Goal: Task Accomplishment & Management: Use online tool/utility

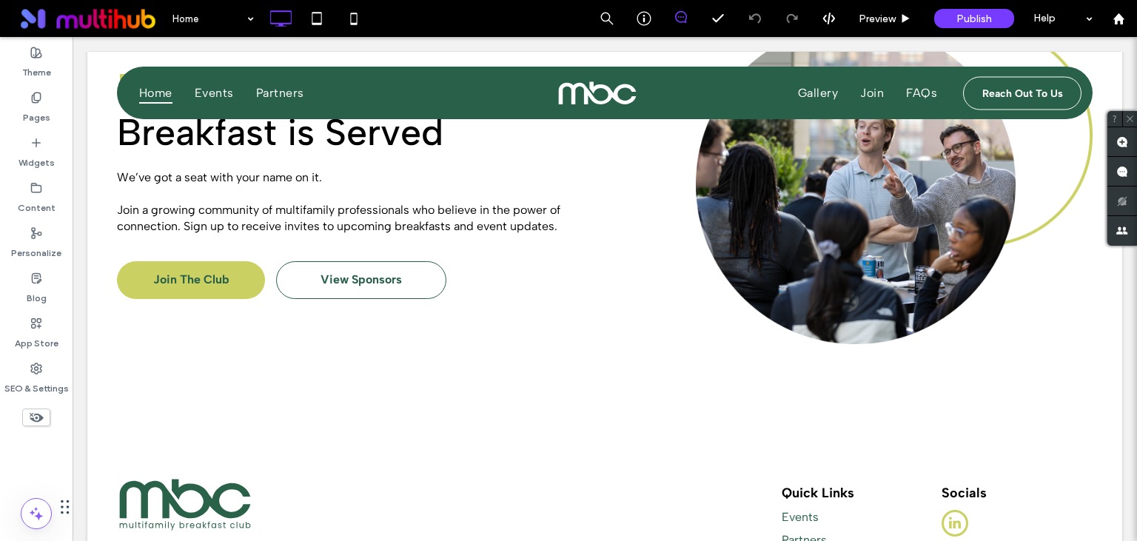
scroll to position [2907, 0]
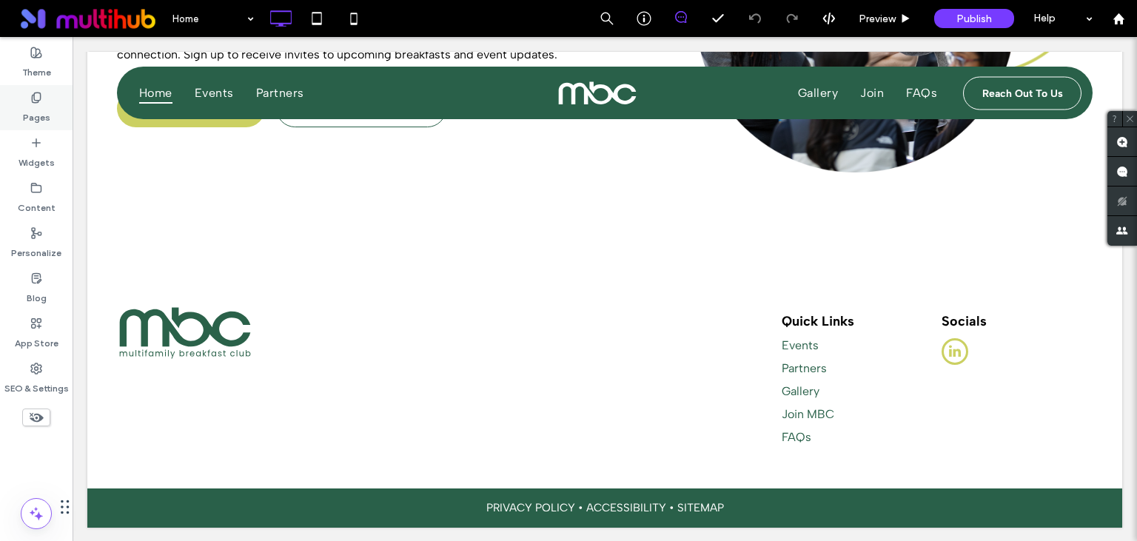
click at [22, 105] on div "Pages" at bounding box center [36, 107] width 73 height 45
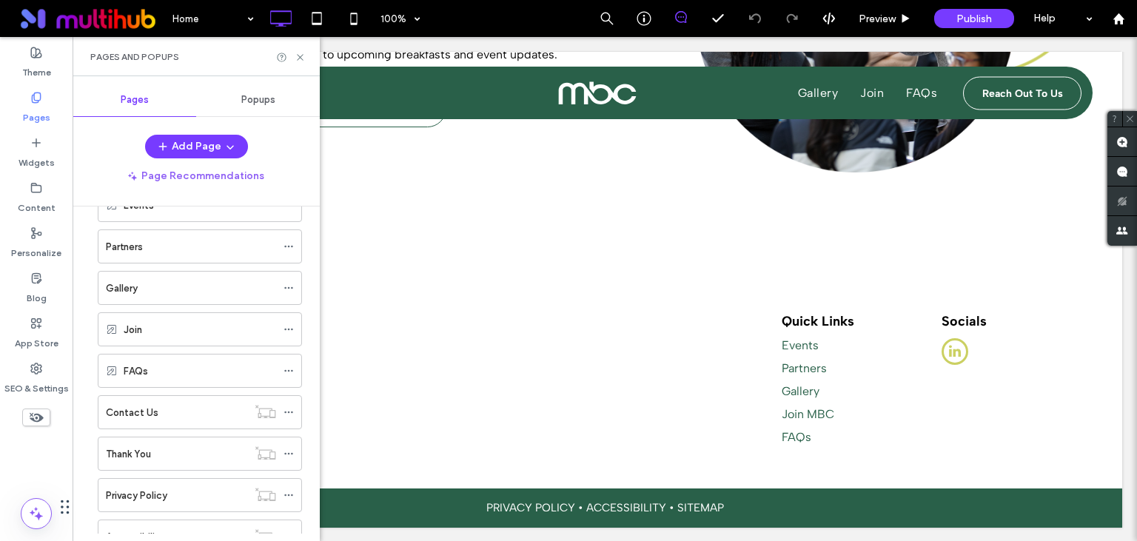
scroll to position [0, 0]
click at [186, 298] on div "Events" at bounding box center [200, 290] width 152 height 33
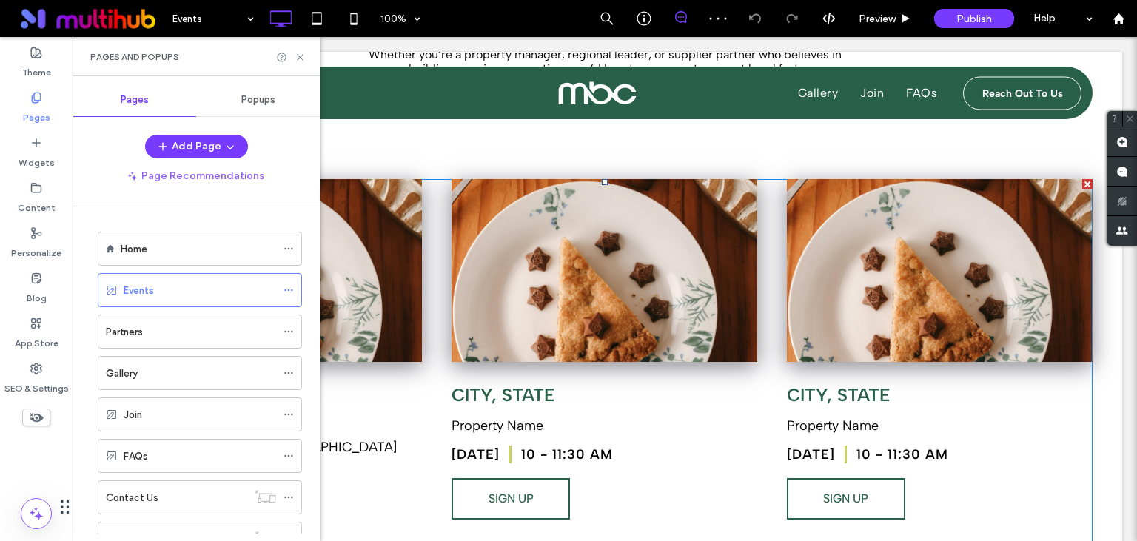
scroll to position [312, 0]
click at [296, 61] on icon at bounding box center [300, 57] width 11 height 11
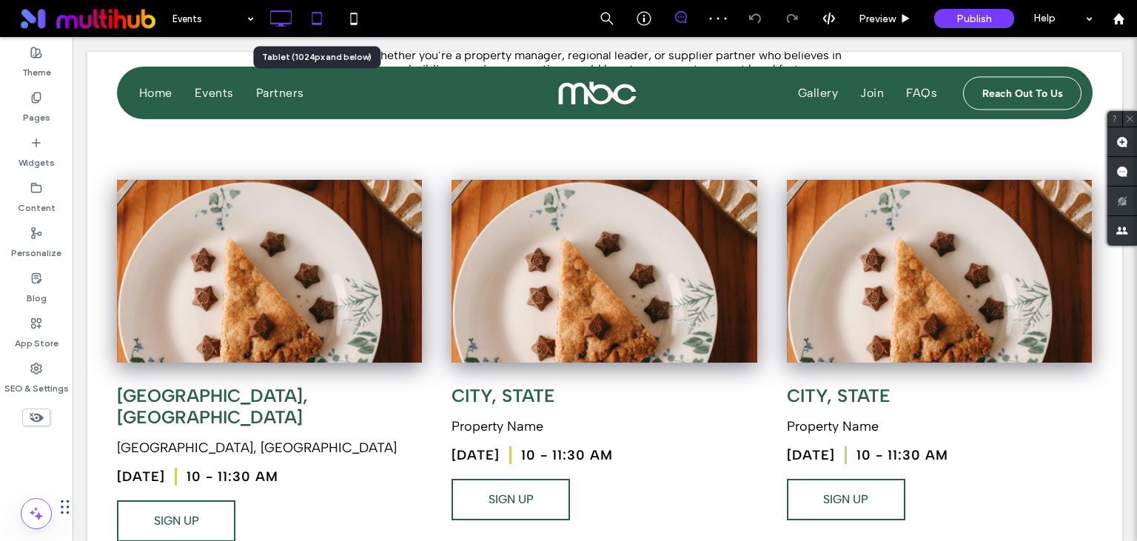
click at [317, 19] on icon at bounding box center [317, 19] width 30 height 30
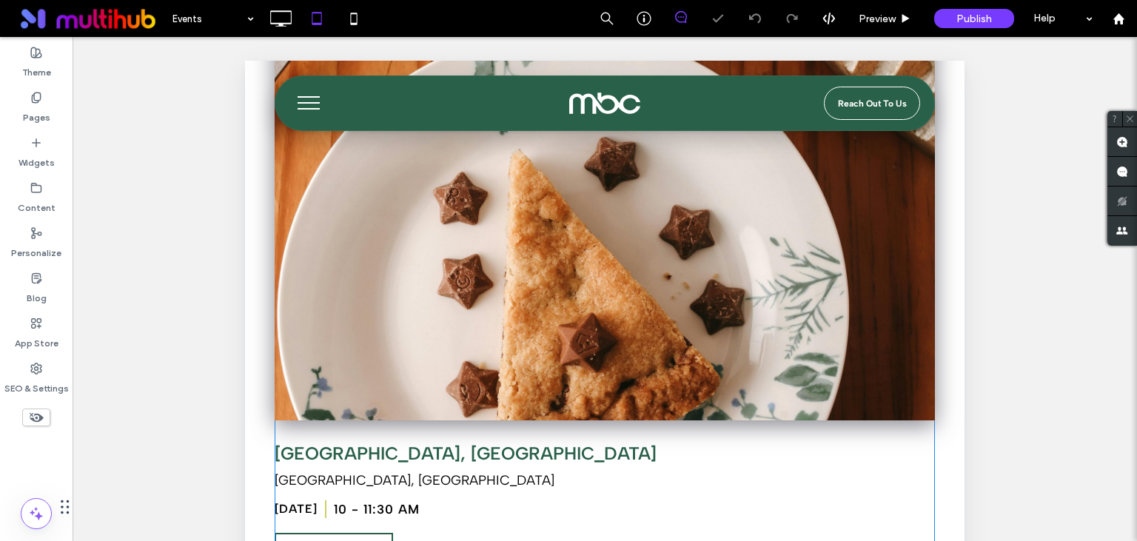
scroll to position [391, 0]
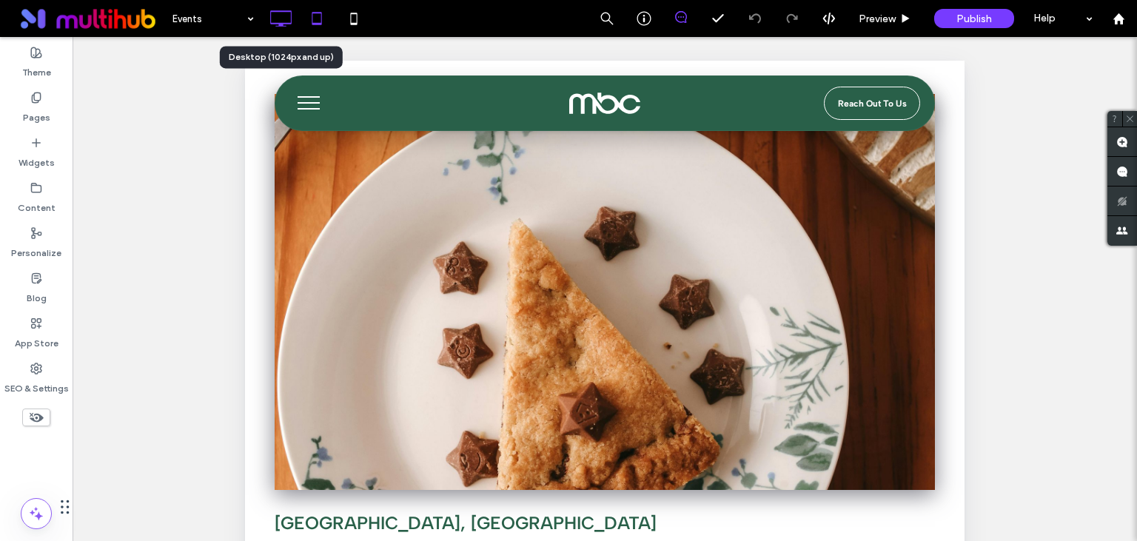
click at [278, 21] on icon at bounding box center [281, 19] width 30 height 30
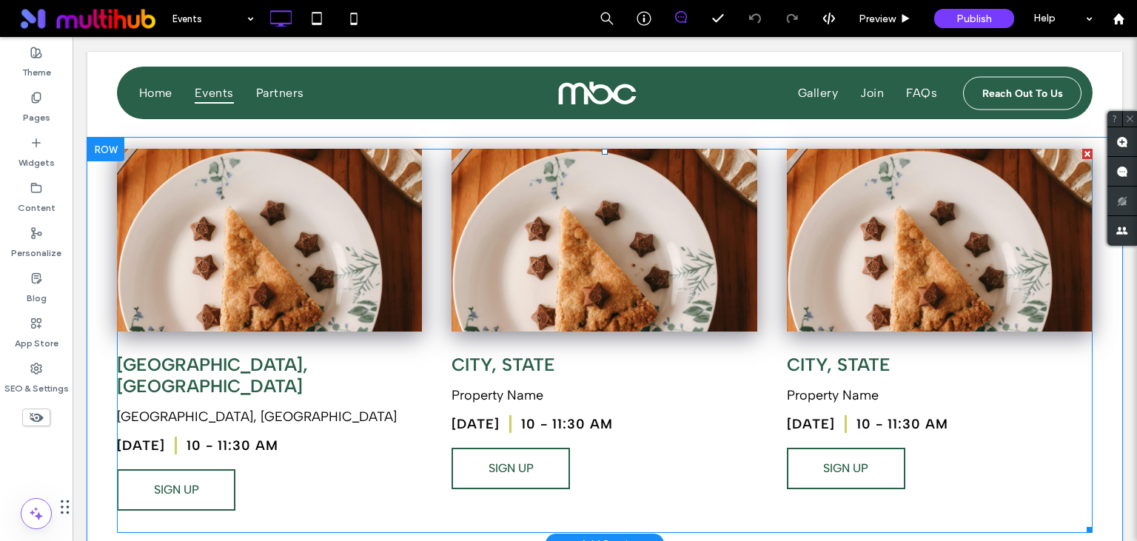
scroll to position [312, 0]
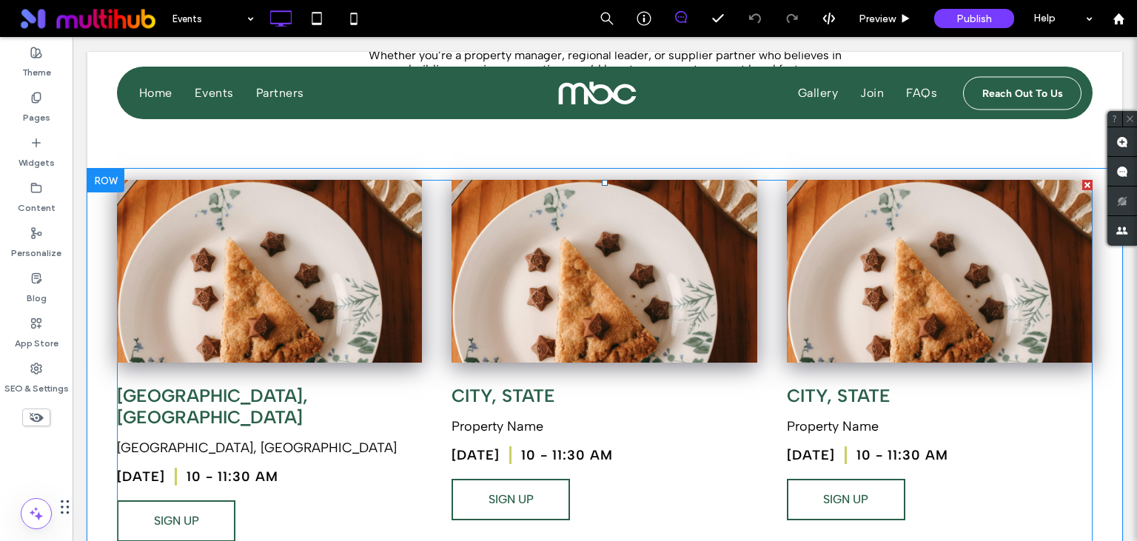
click at [383, 271] on span at bounding box center [604, 372] width 975 height 384
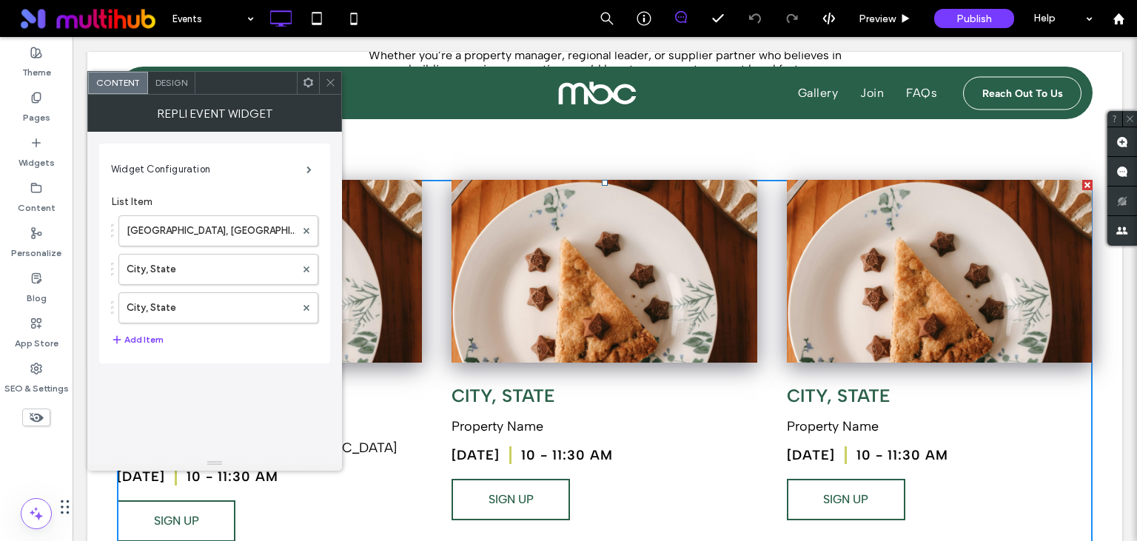
click at [332, 84] on icon at bounding box center [330, 82] width 11 height 11
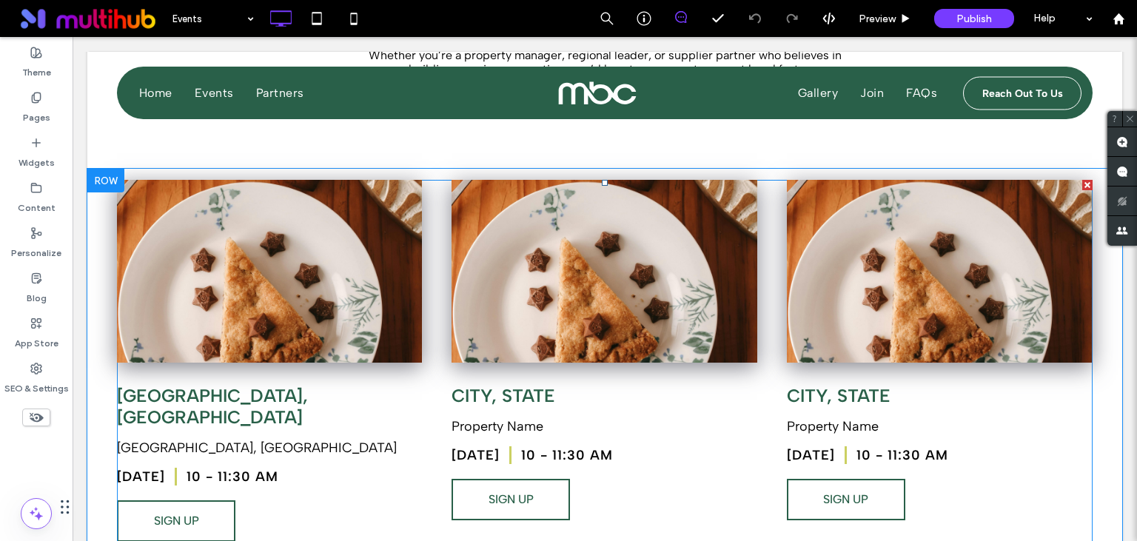
click at [650, 249] on span at bounding box center [604, 372] width 975 height 384
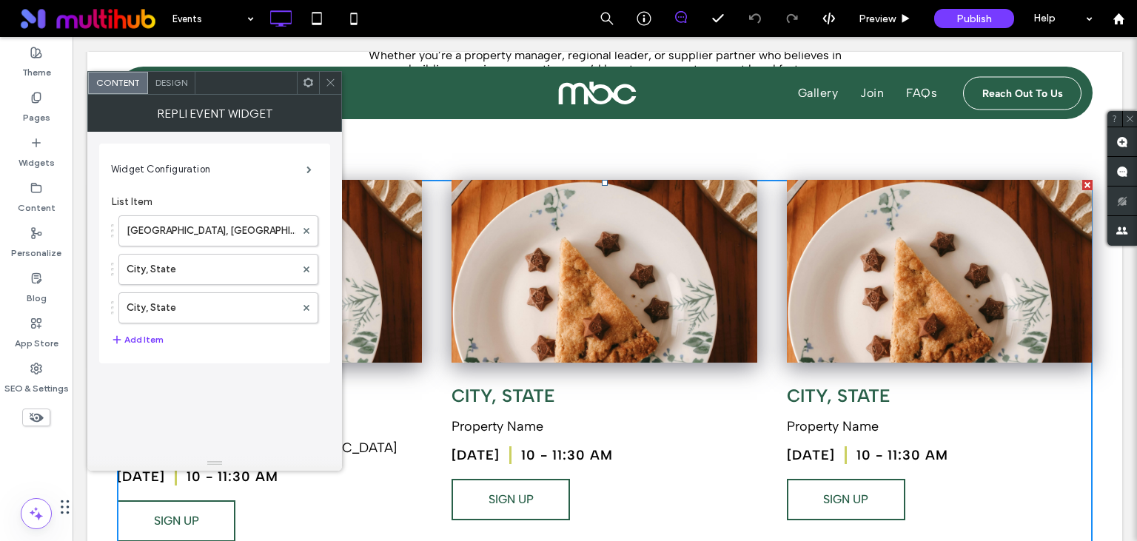
click at [170, 84] on span "Design" at bounding box center [171, 82] width 32 height 11
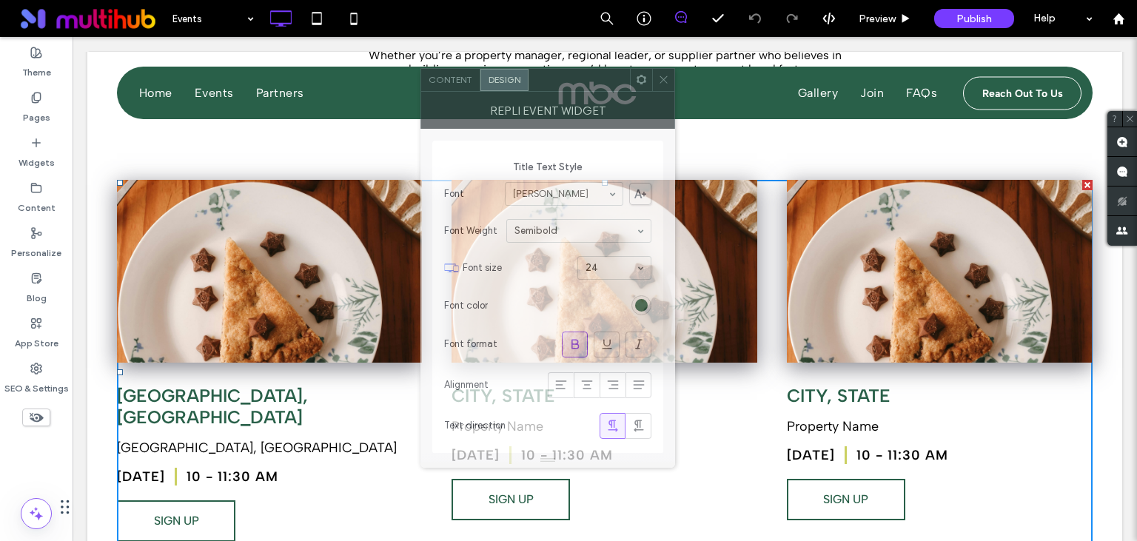
drag, startPoint x: 213, startPoint y: 87, endPoint x: 549, endPoint y: 85, distance: 336.0
click at [549, 84] on div at bounding box center [578, 80] width 101 height 22
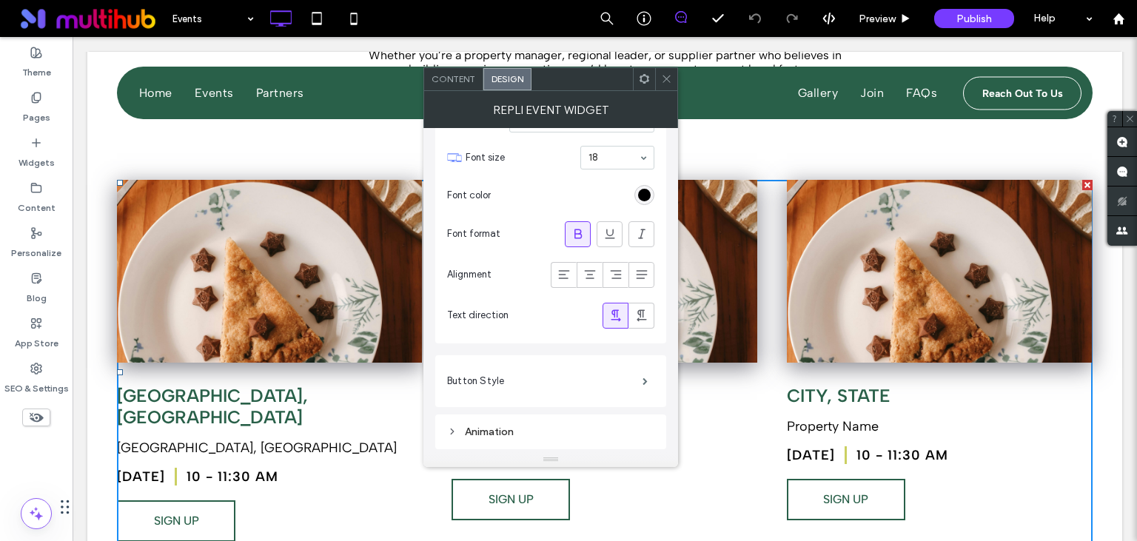
scroll to position [1232, 0]
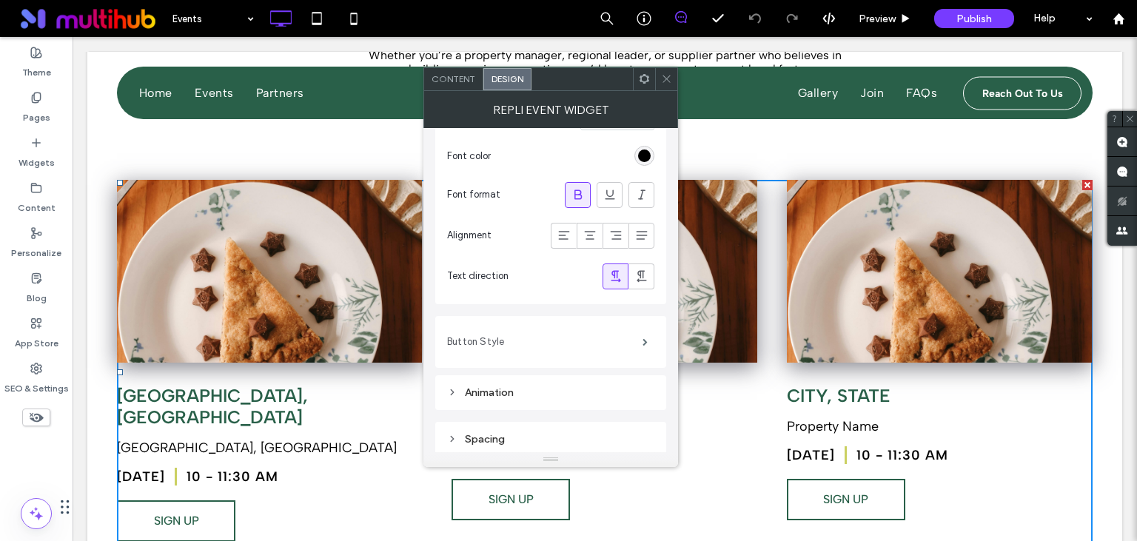
click at [496, 339] on label "Button Style" at bounding box center [544, 342] width 195 height 30
type input "*"
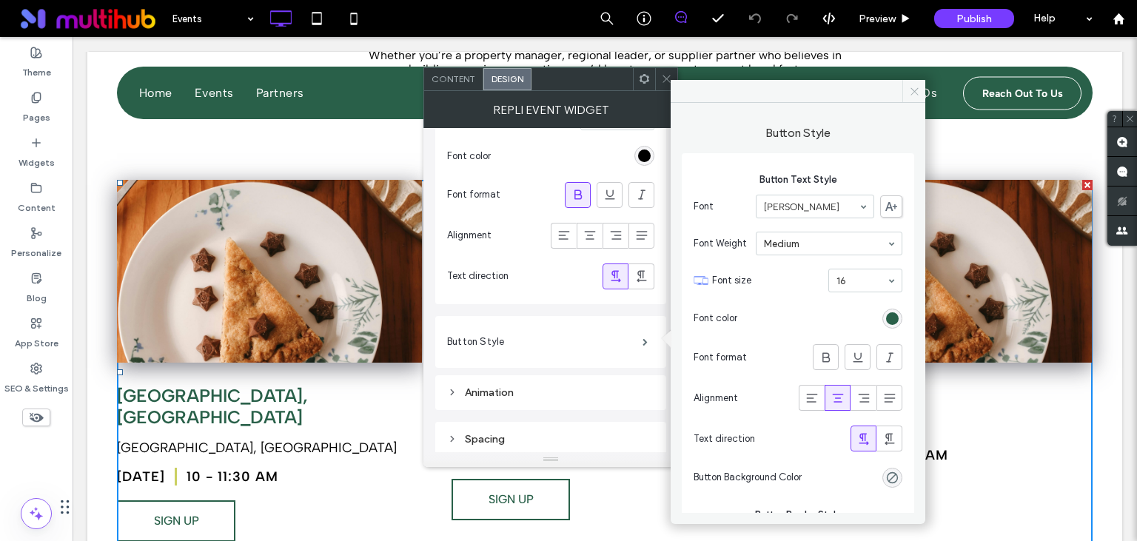
click at [909, 90] on icon at bounding box center [914, 91] width 11 height 11
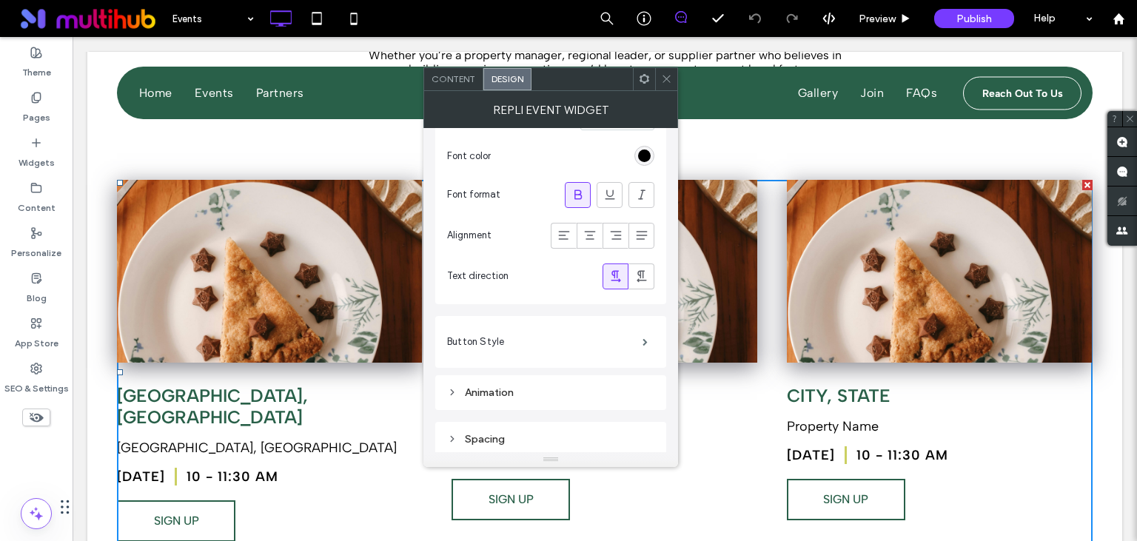
click at [664, 75] on icon at bounding box center [666, 78] width 11 height 11
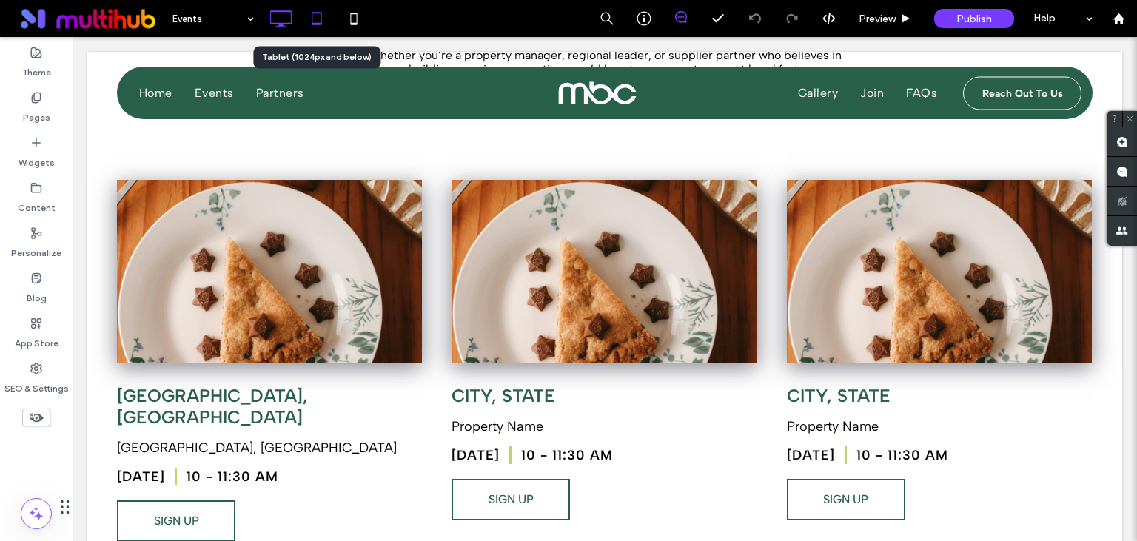
click at [325, 25] on icon at bounding box center [317, 19] width 30 height 30
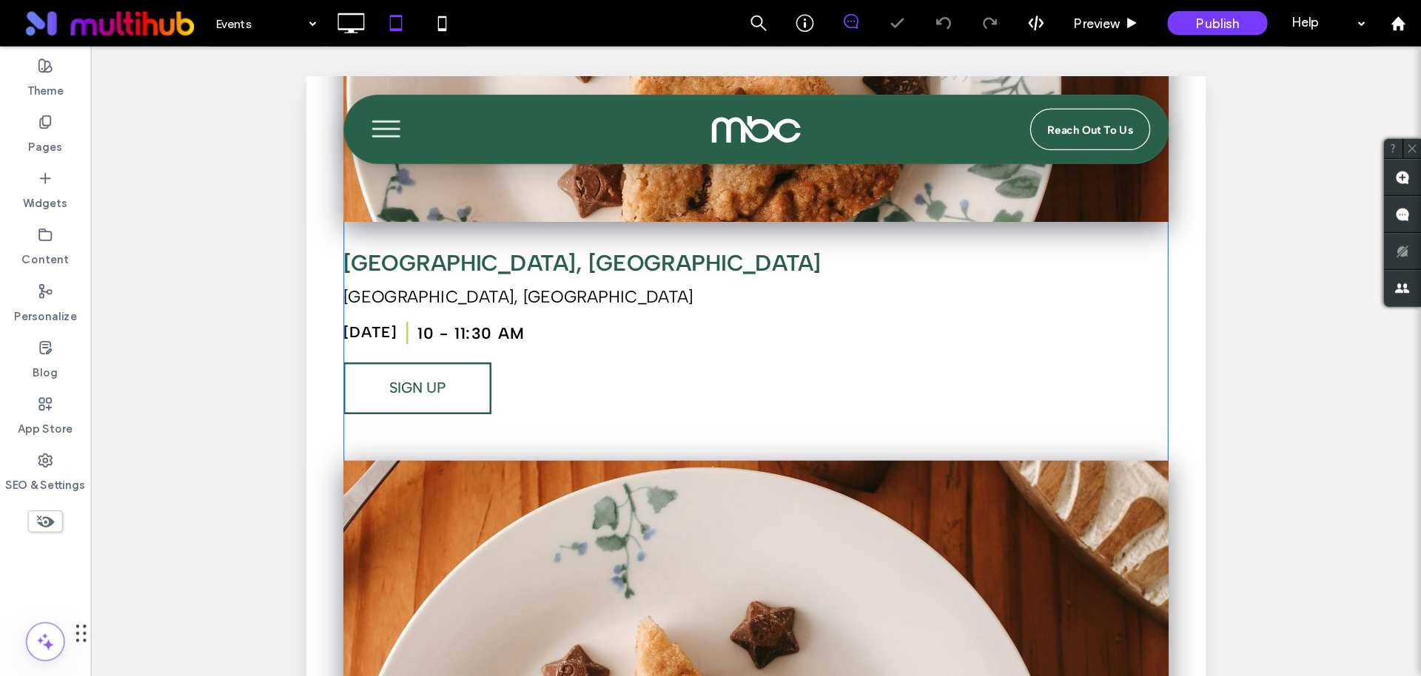
scroll to position [312, 0]
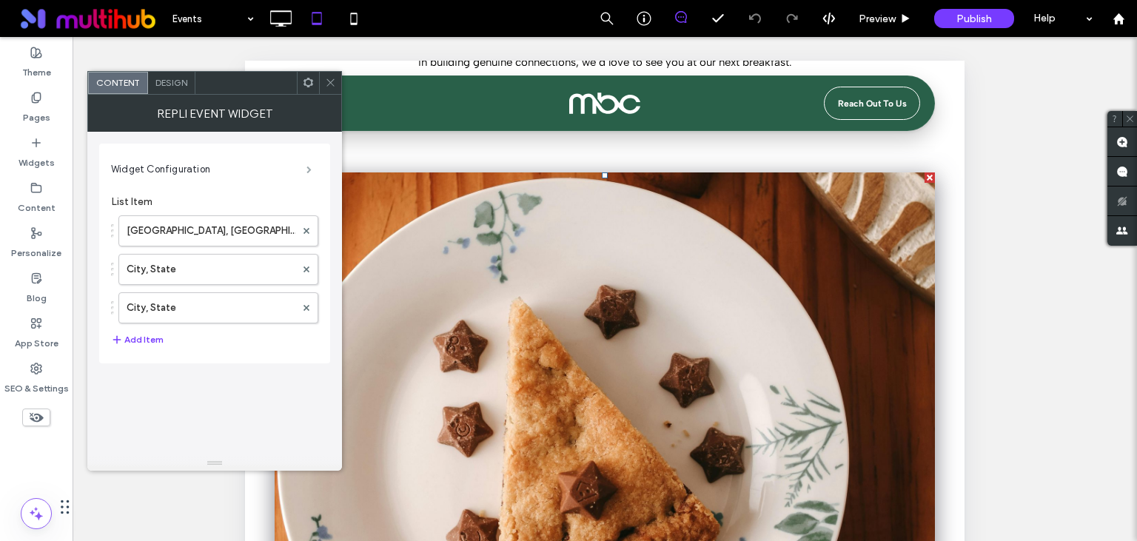
click at [306, 166] on span at bounding box center [308, 169] width 5 height 7
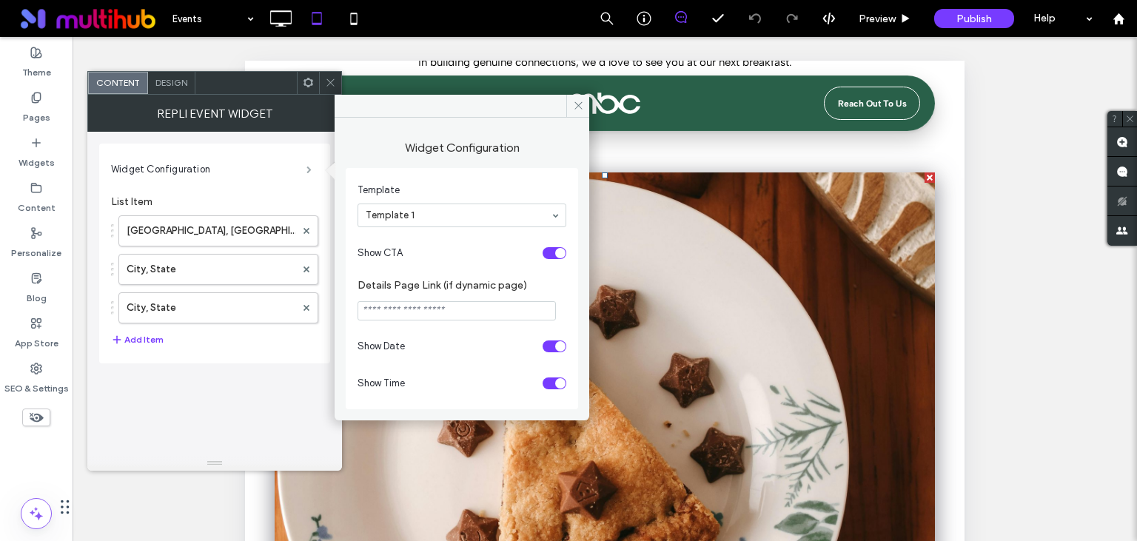
click at [306, 166] on span at bounding box center [308, 169] width 5 height 7
click at [232, 169] on label "Widget Configuration" at bounding box center [208, 170] width 195 height 30
click at [166, 85] on span "Design" at bounding box center [171, 82] width 32 height 11
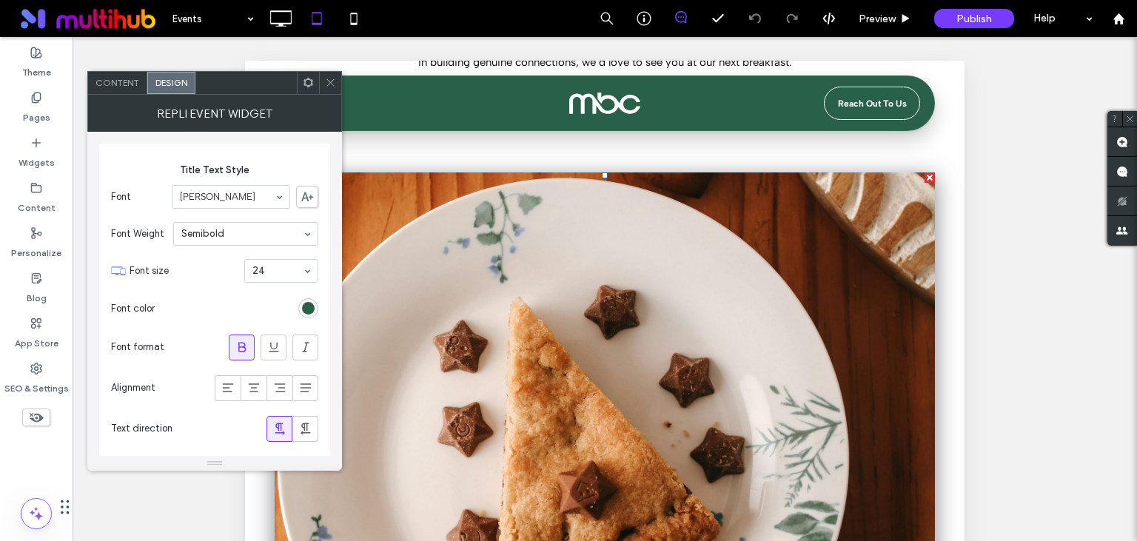
click at [330, 81] on icon at bounding box center [330, 82] width 11 height 11
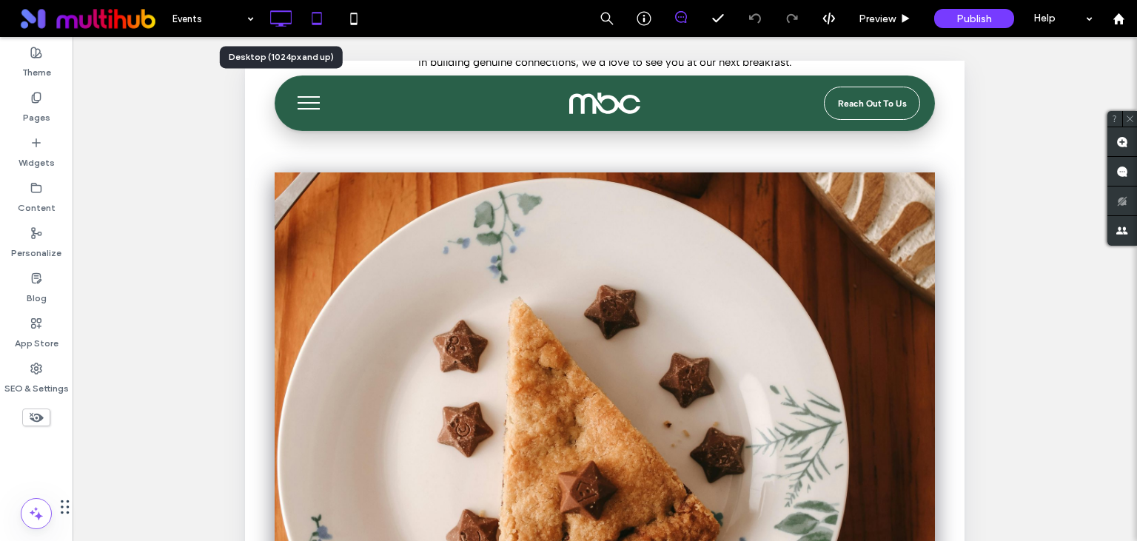
click at [283, 19] on icon at bounding box center [281, 19] width 30 height 30
